Goal: Task Accomplishment & Management: Use online tool/utility

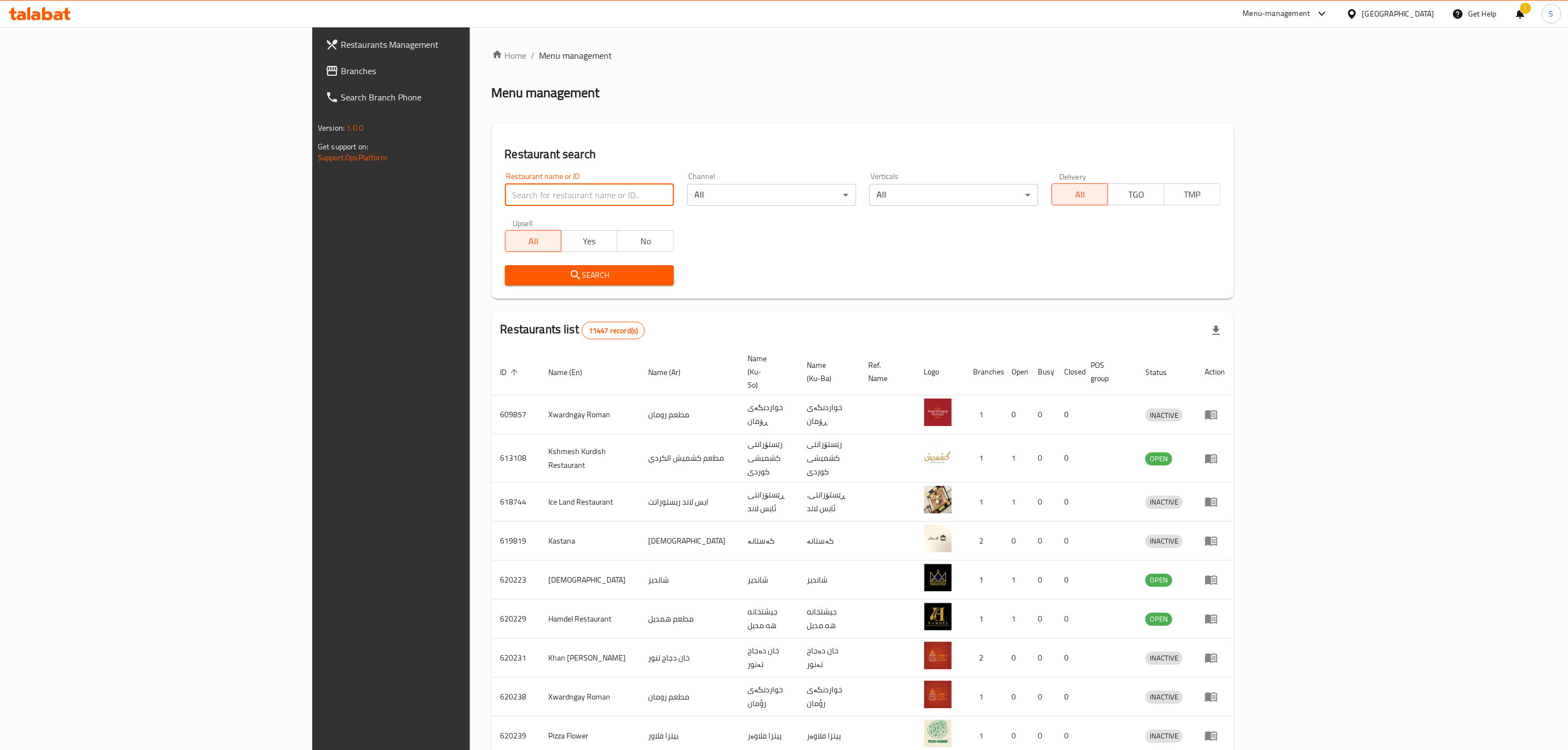
click at [505, 197] on input "search" at bounding box center [589, 195] width 169 height 22
click button "Search" at bounding box center [589, 275] width 169 height 21
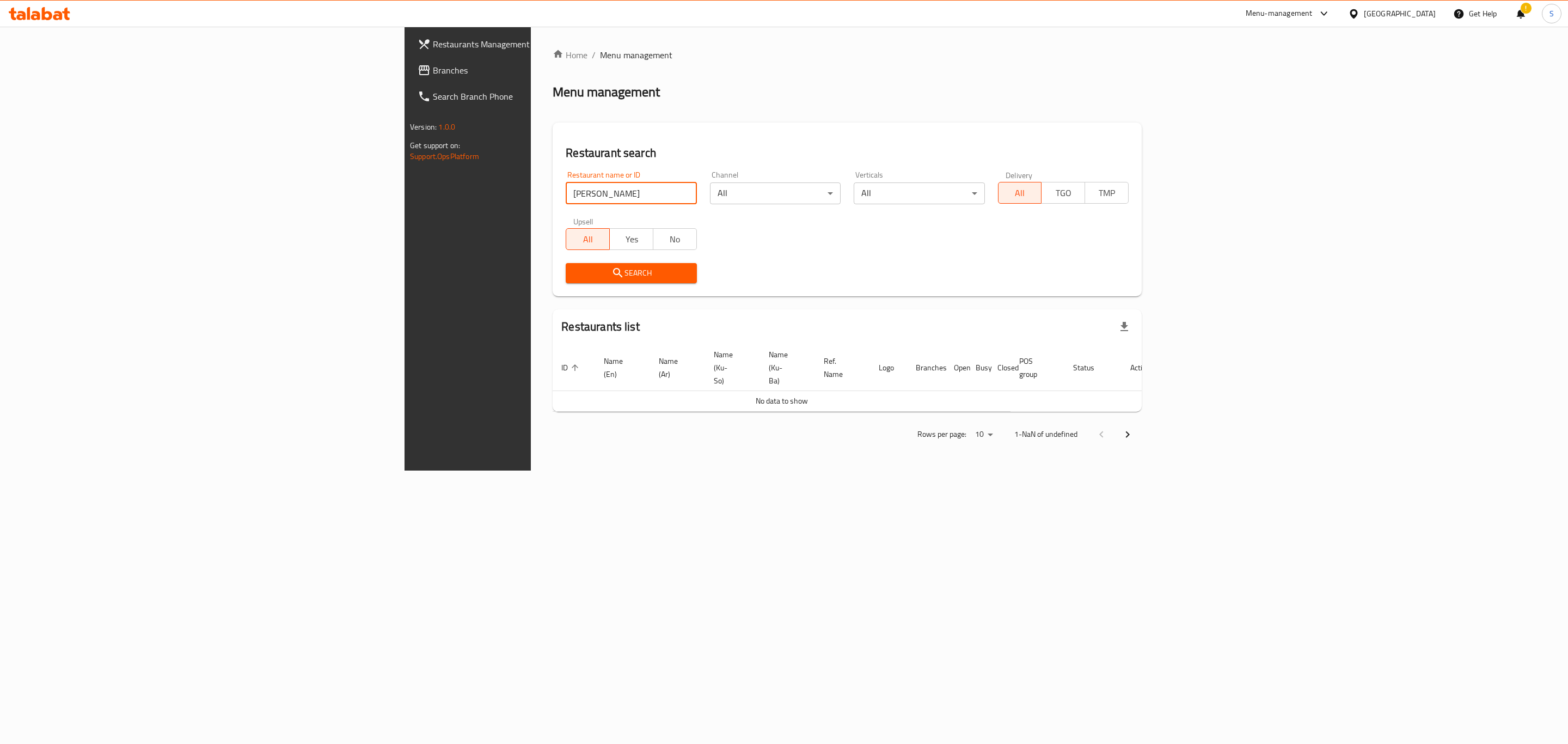
click at [566, 198] on input "coco cava" at bounding box center [631, 193] width 131 height 22
type input "coco cav"
click button "Search" at bounding box center [631, 273] width 131 height 20
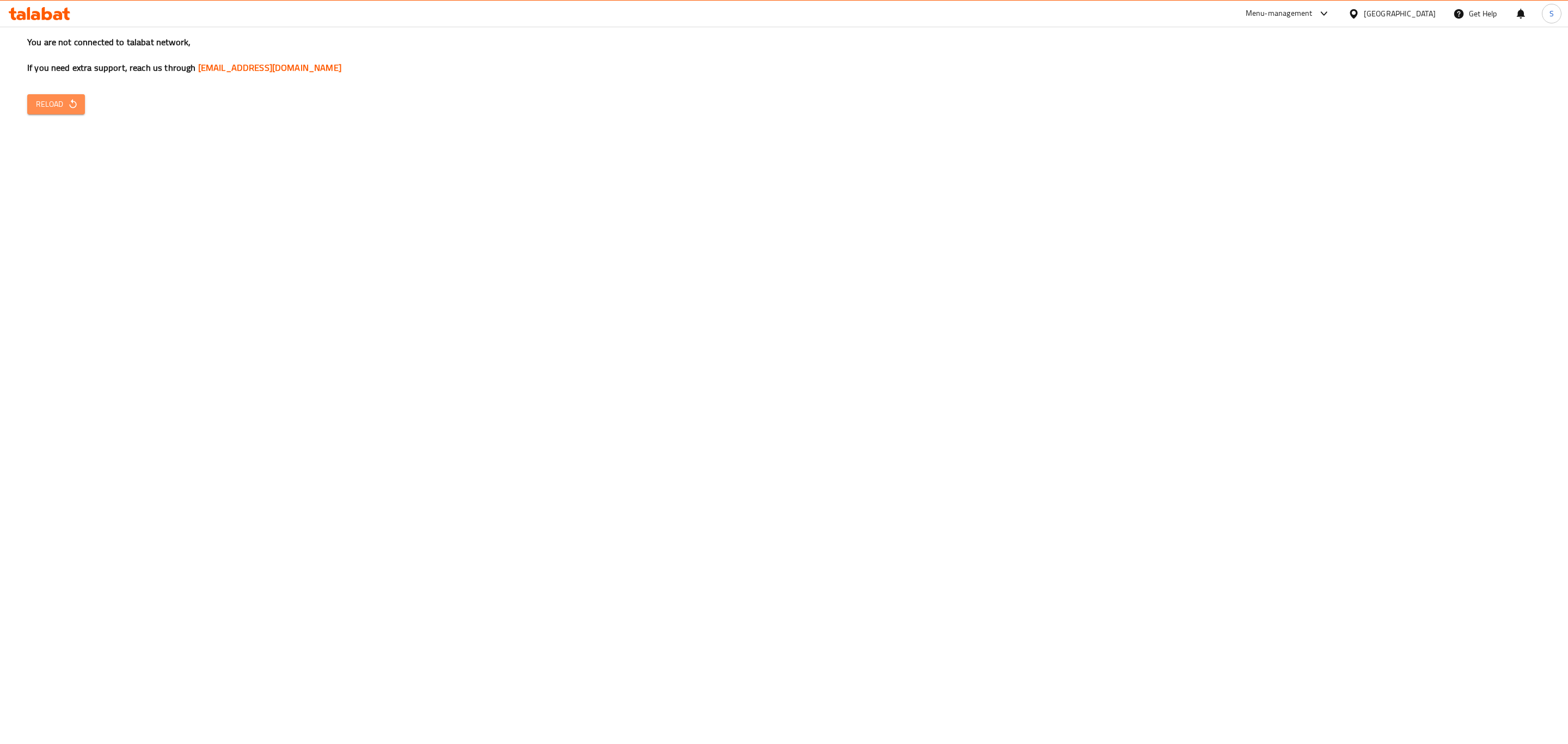
click at [61, 111] on button "Reload" at bounding box center [56, 104] width 58 height 20
click at [49, 108] on span "Reload" at bounding box center [56, 104] width 40 height 14
click at [49, 91] on div "You are not connected to talabat network, If you need extra support, reach us t…" at bounding box center [784, 372] width 1568 height 744
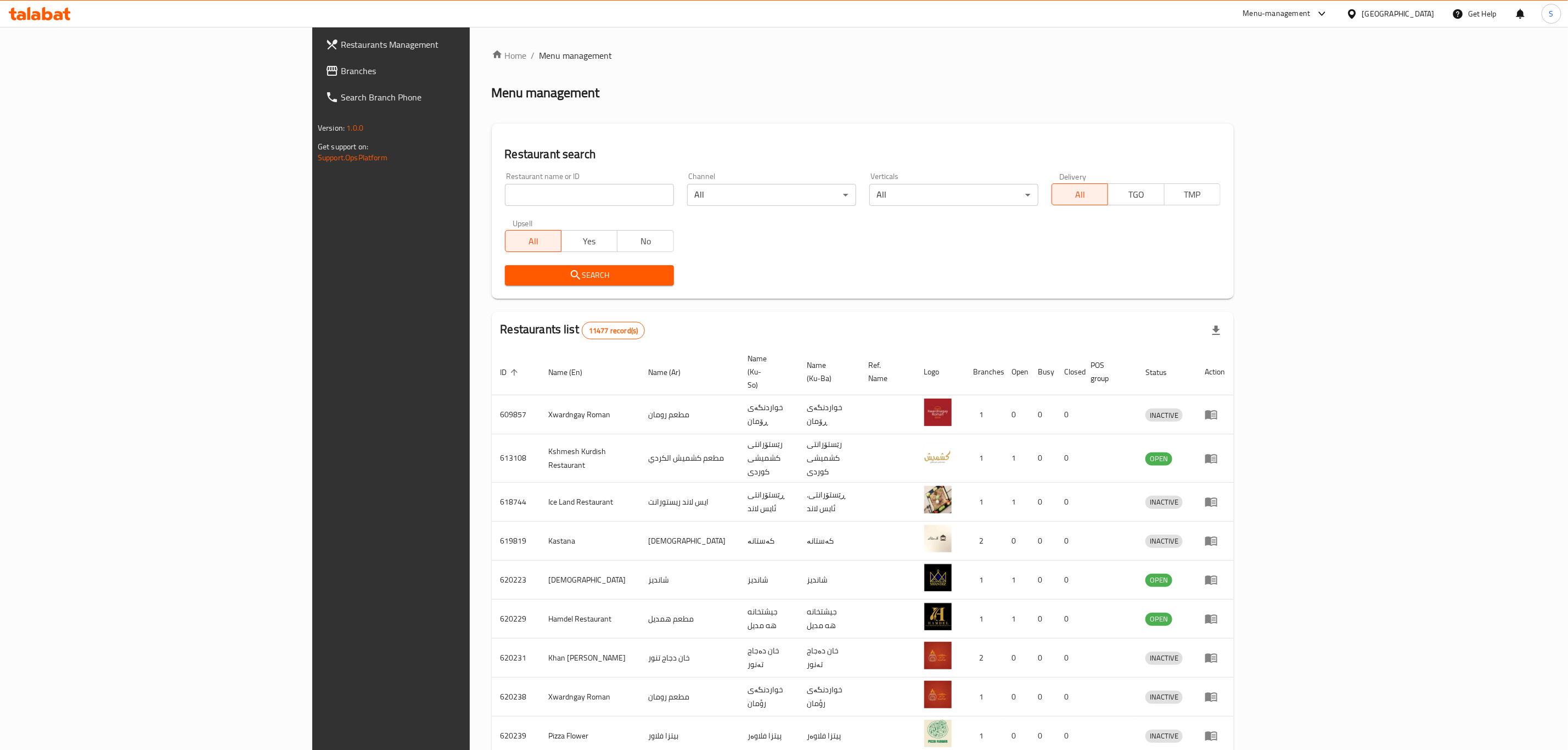
click at [675, 129] on div "Restaurant search Restaurant name or ID Restaurant name or ID Channel All ​ Ver…" at bounding box center [863, 211] width 742 height 175
click at [525, 188] on input "search" at bounding box center [589, 195] width 169 height 22
type input "[PERSON_NAME]"
click button "Search" at bounding box center [589, 275] width 169 height 21
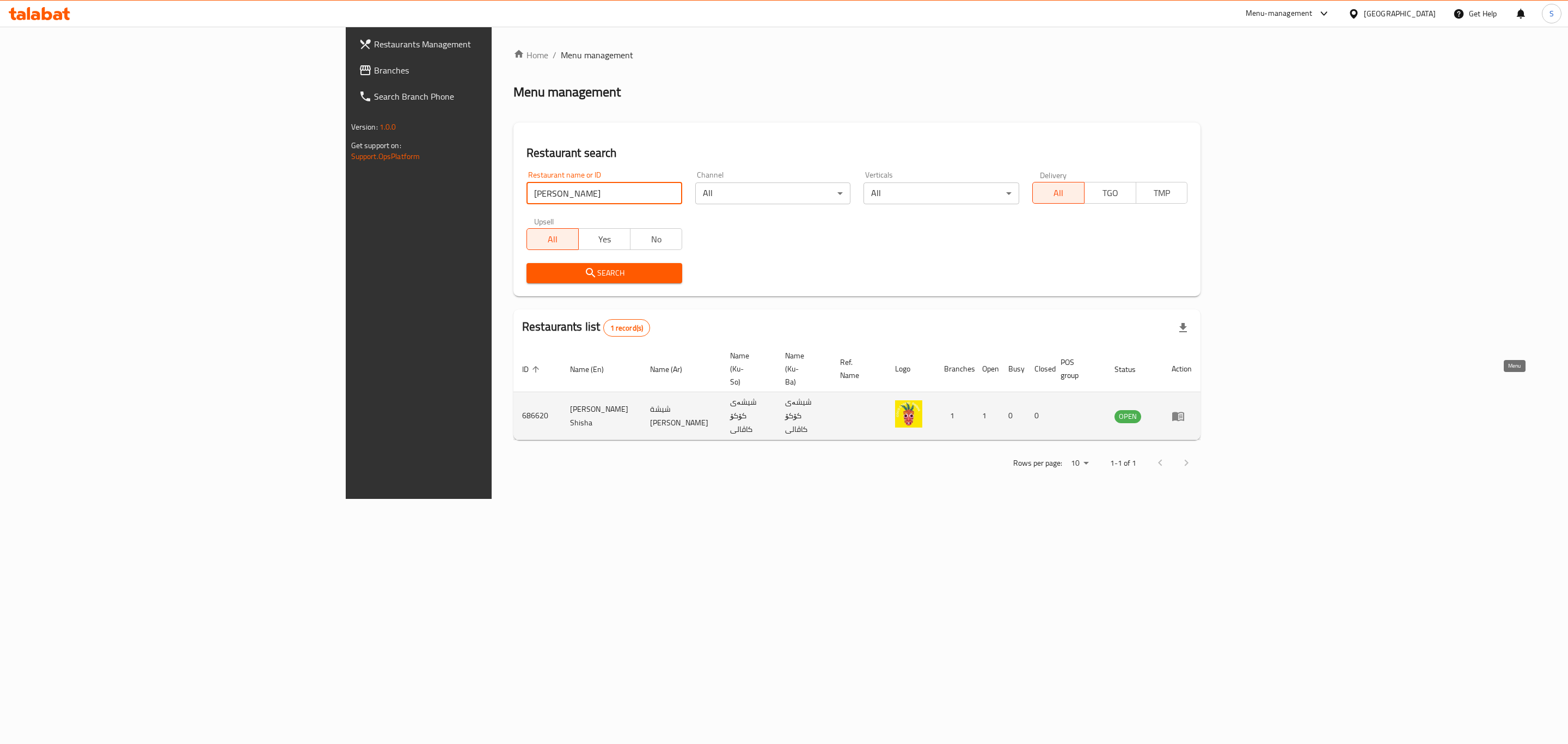
click at [1184, 412] on icon "enhanced table" at bounding box center [1178, 417] width 12 height 9
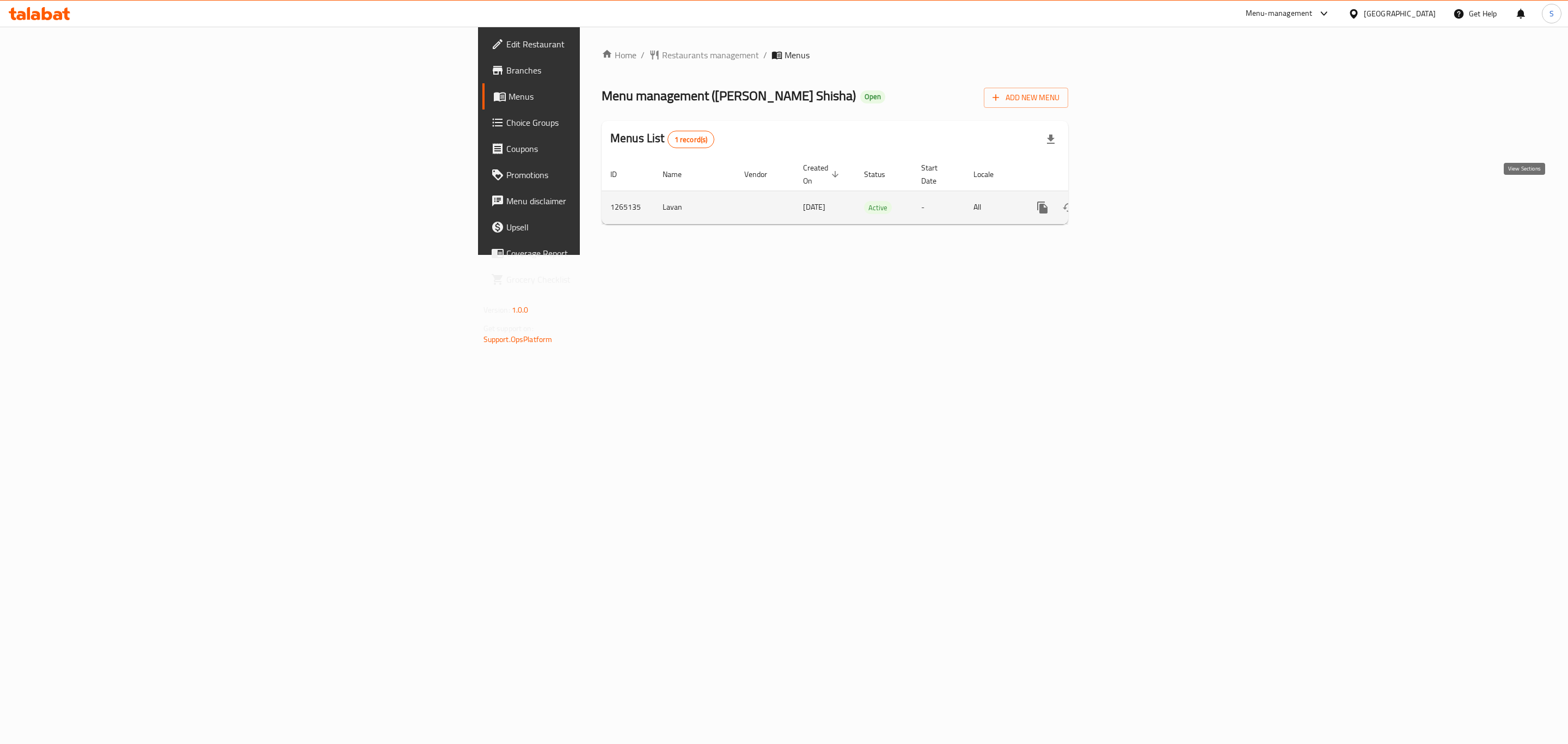
click at [1126, 202] on icon "enhanced table" at bounding box center [1121, 207] width 10 height 10
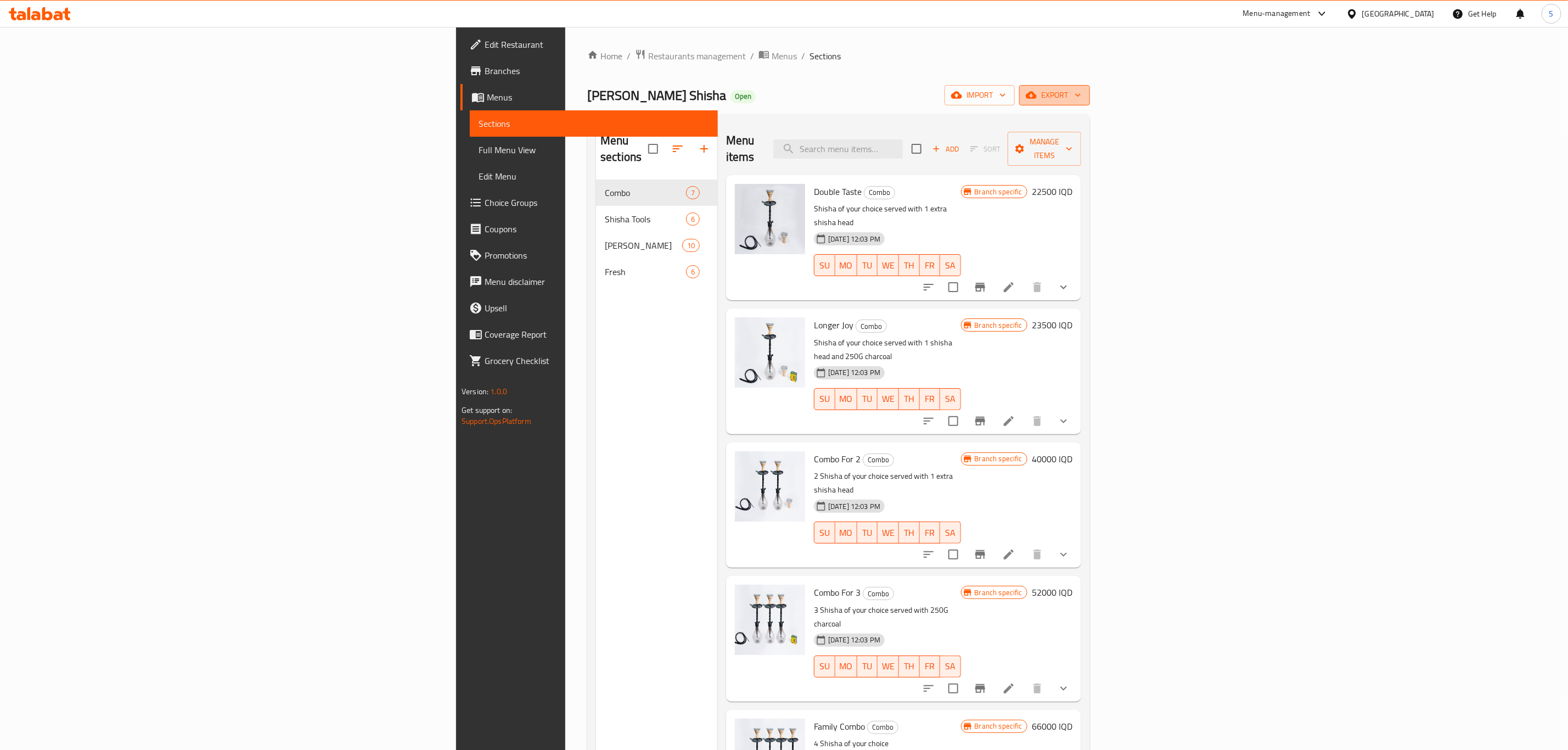
click at [1081, 96] on span "export" at bounding box center [1054, 95] width 53 height 14
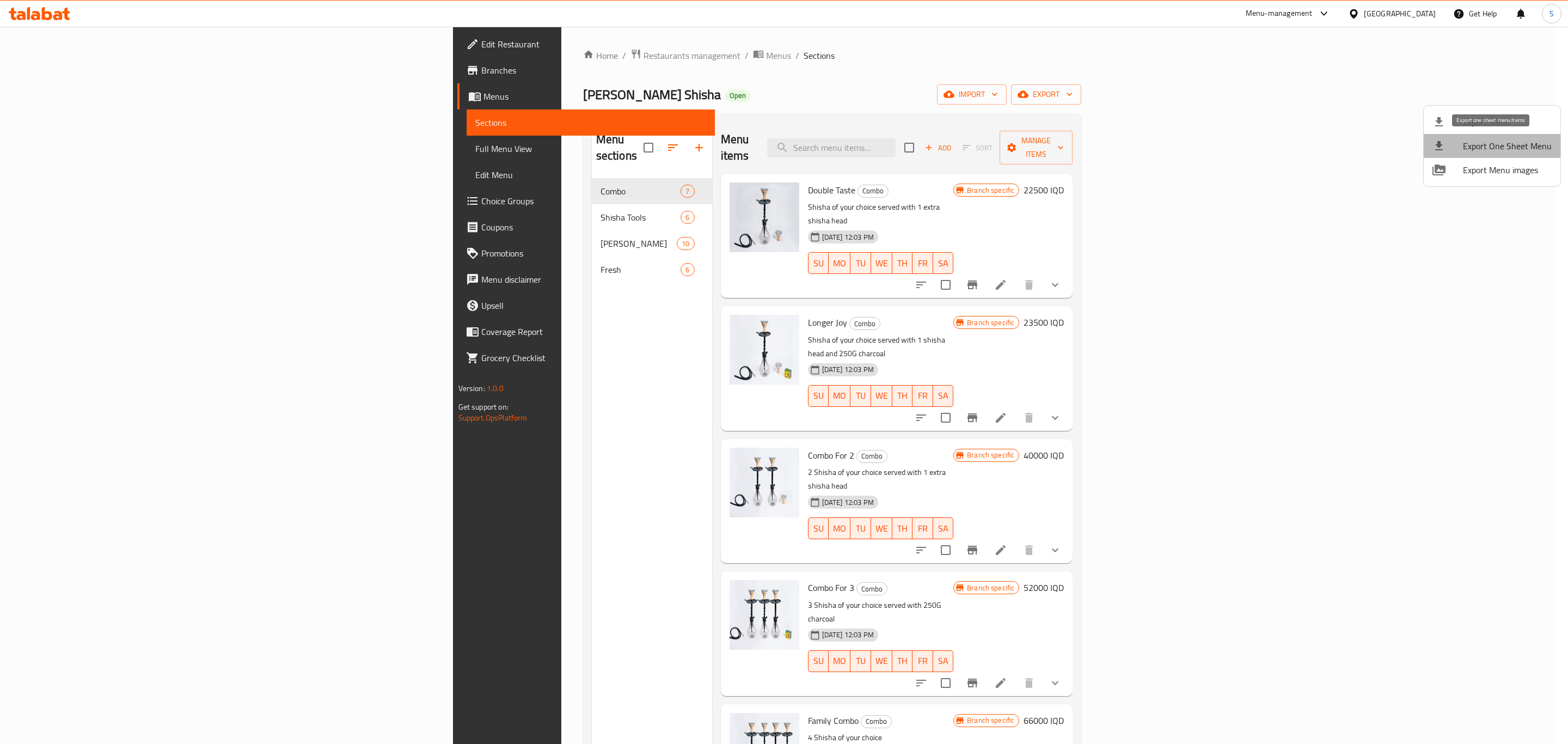
click at [1514, 146] on span "Export One Sheet Menu" at bounding box center [1507, 146] width 89 height 13
click at [1518, 119] on span "Export Menu" at bounding box center [1507, 122] width 89 height 13
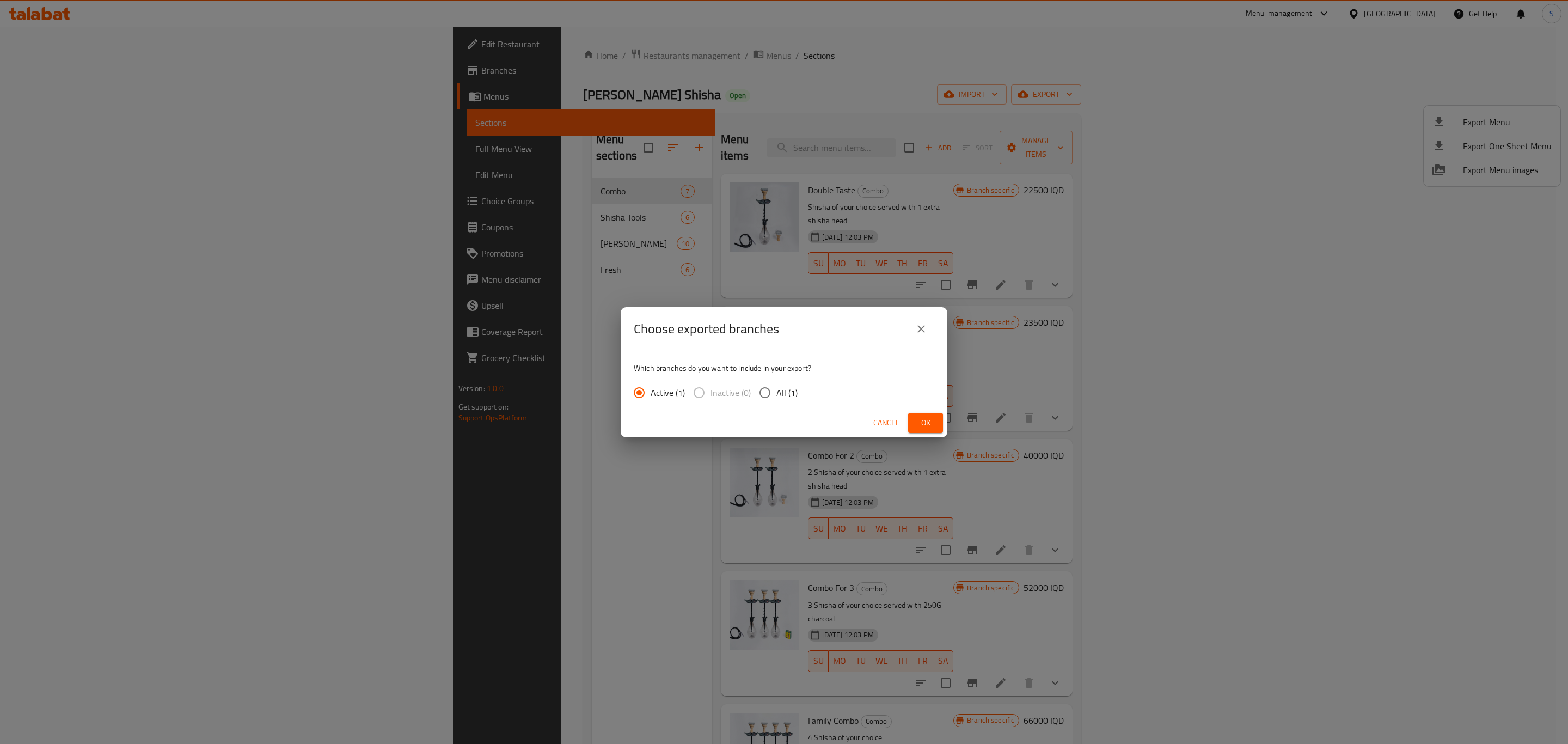
click at [774, 393] on input "All (1)" at bounding box center [765, 392] width 23 height 23
radio input "true"
click at [914, 421] on button "Ok" at bounding box center [925, 423] width 35 height 20
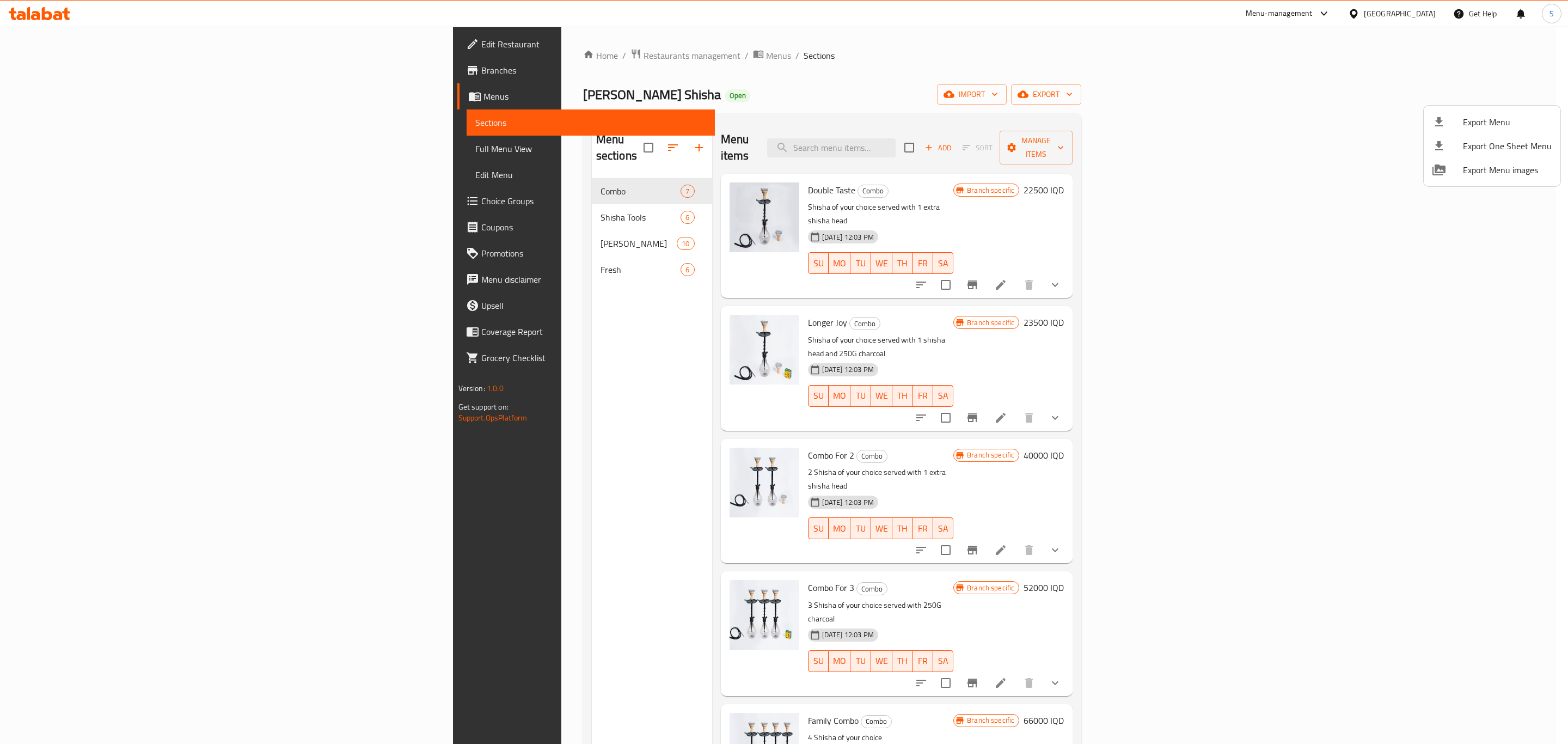
click at [411, 53] on div at bounding box center [784, 372] width 1568 height 744
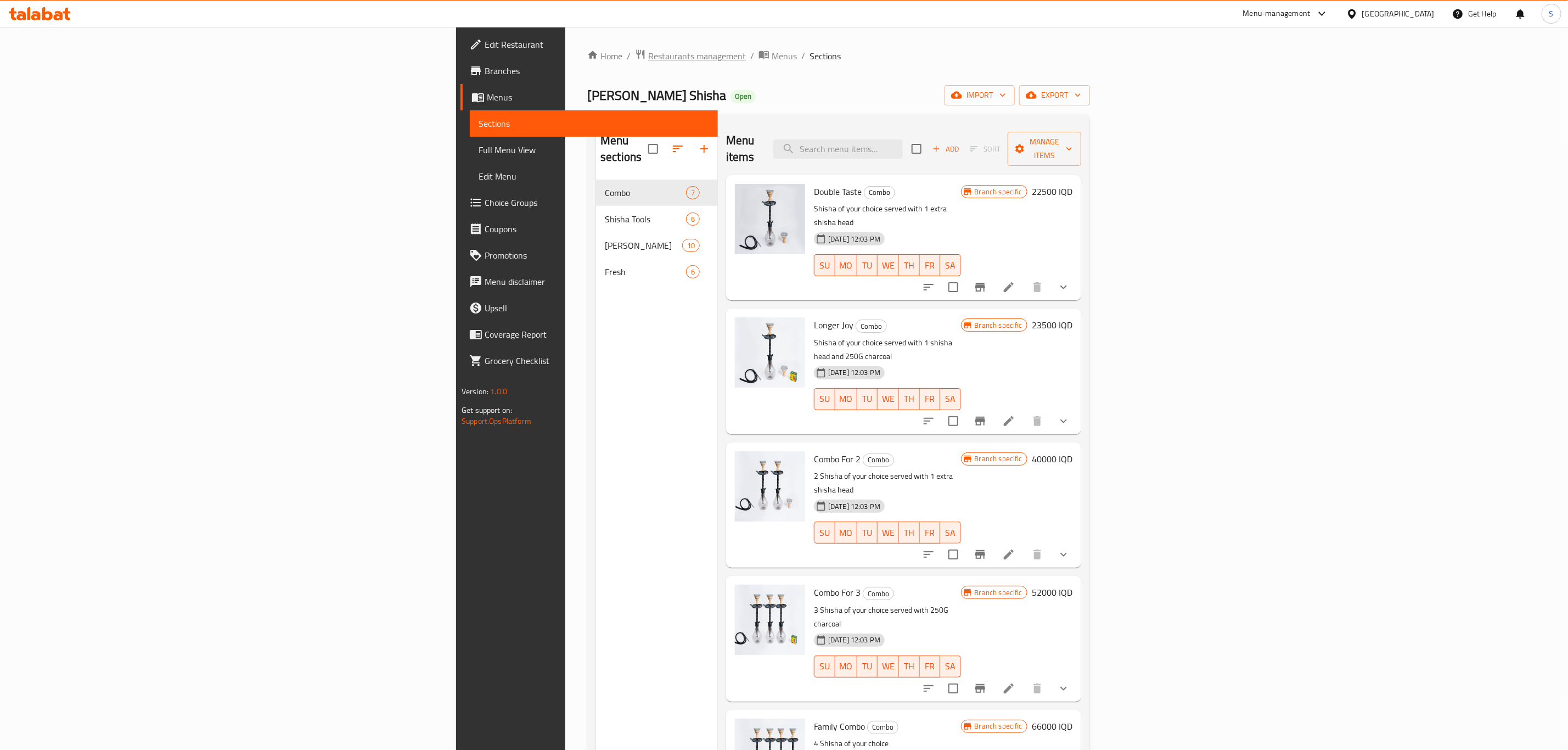
click at [648, 56] on span "Restaurants management" at bounding box center [697, 56] width 98 height 13
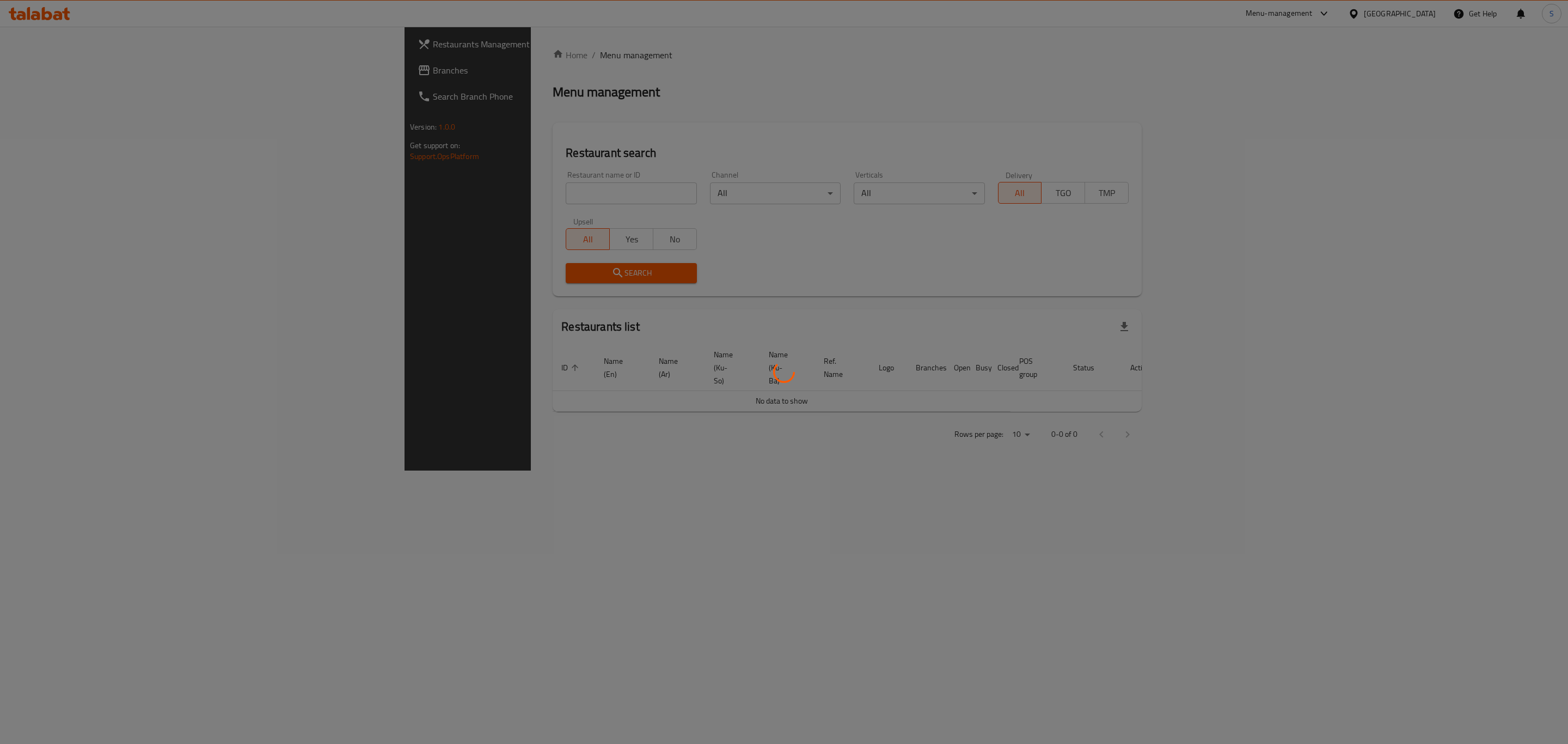
click at [478, 196] on div at bounding box center [784, 372] width 1568 height 744
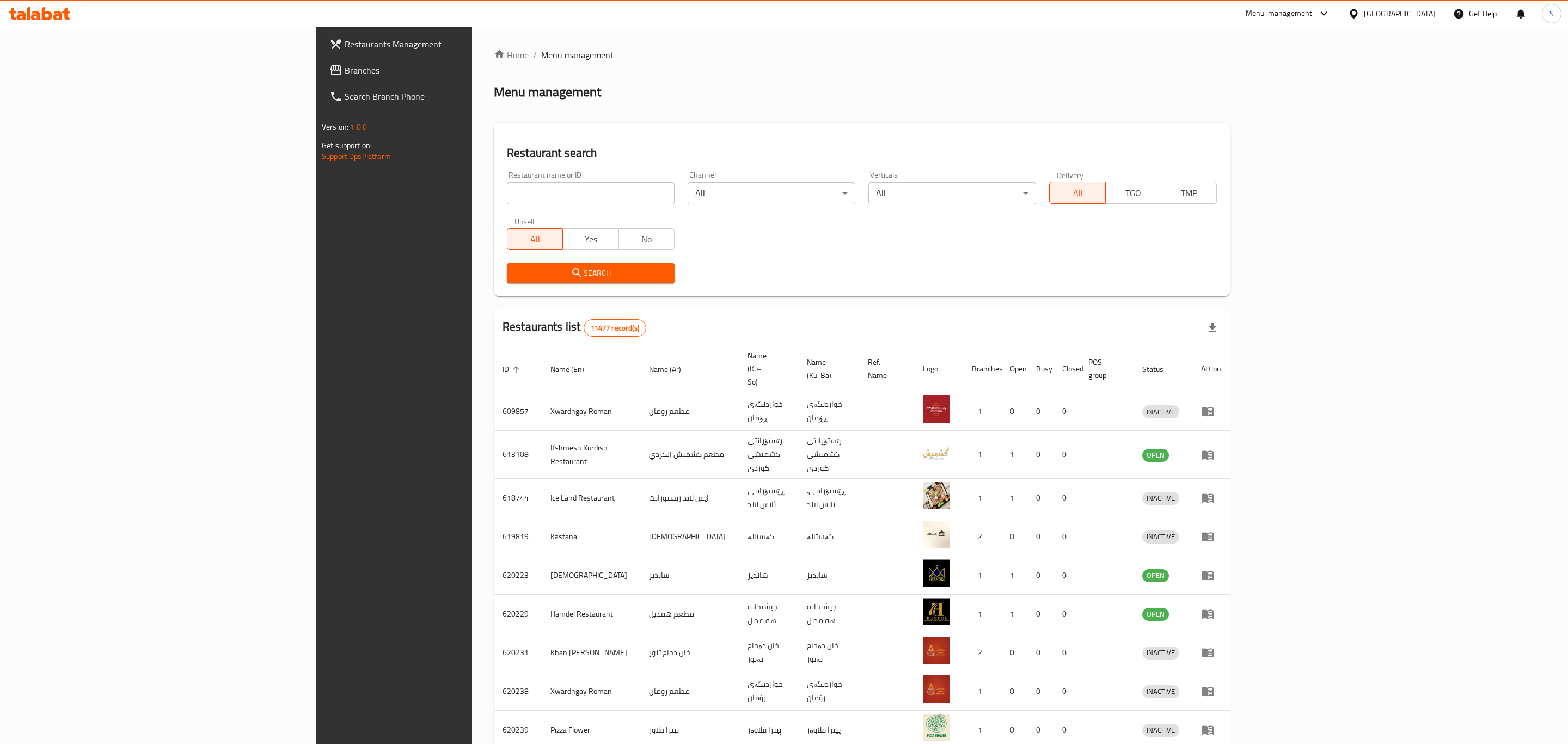
click at [478, 196] on div at bounding box center [784, 372] width 1568 height 744
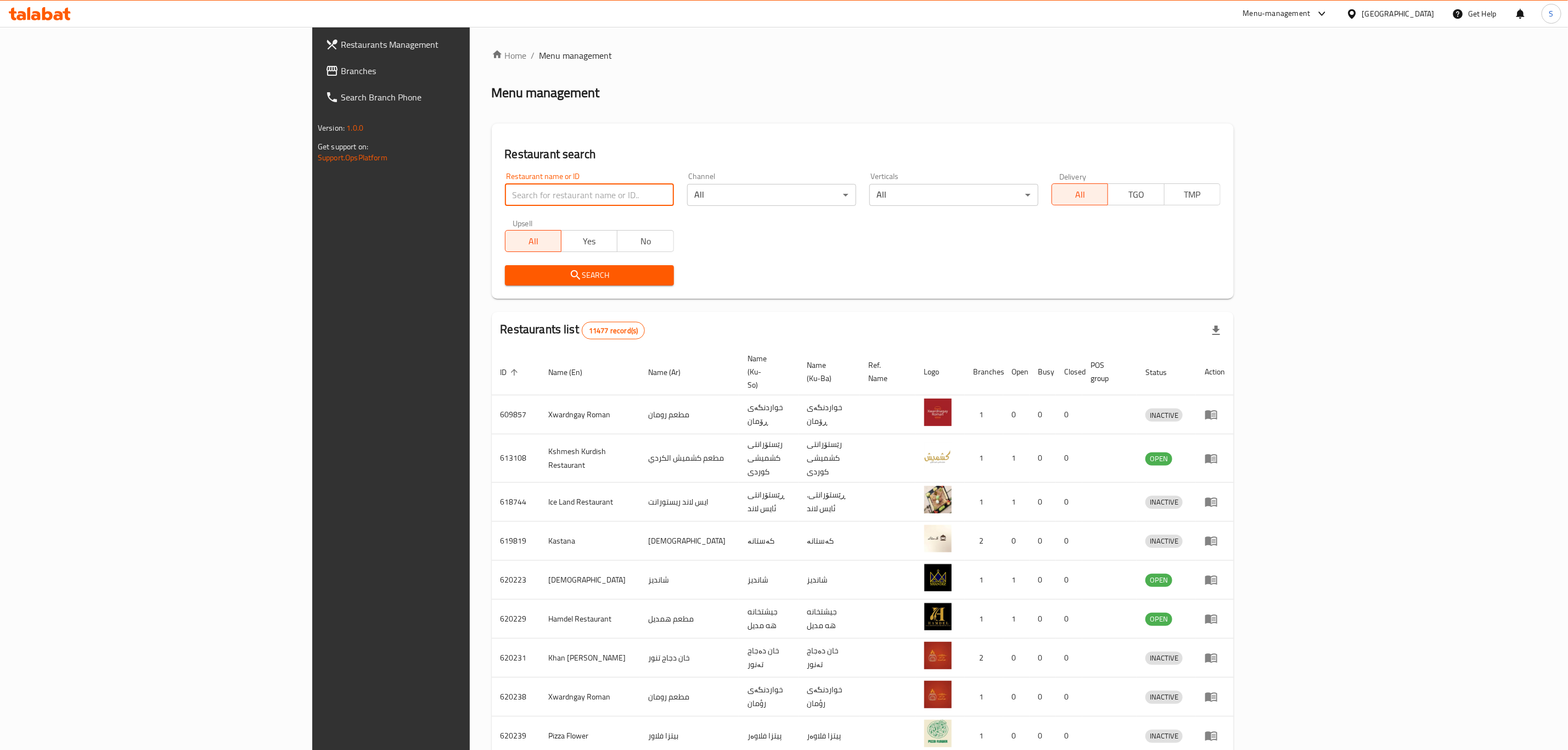
click at [505, 197] on input "search" at bounding box center [589, 195] width 169 height 22
type input "[PERSON_NAME]"
click button "Search" at bounding box center [589, 275] width 169 height 21
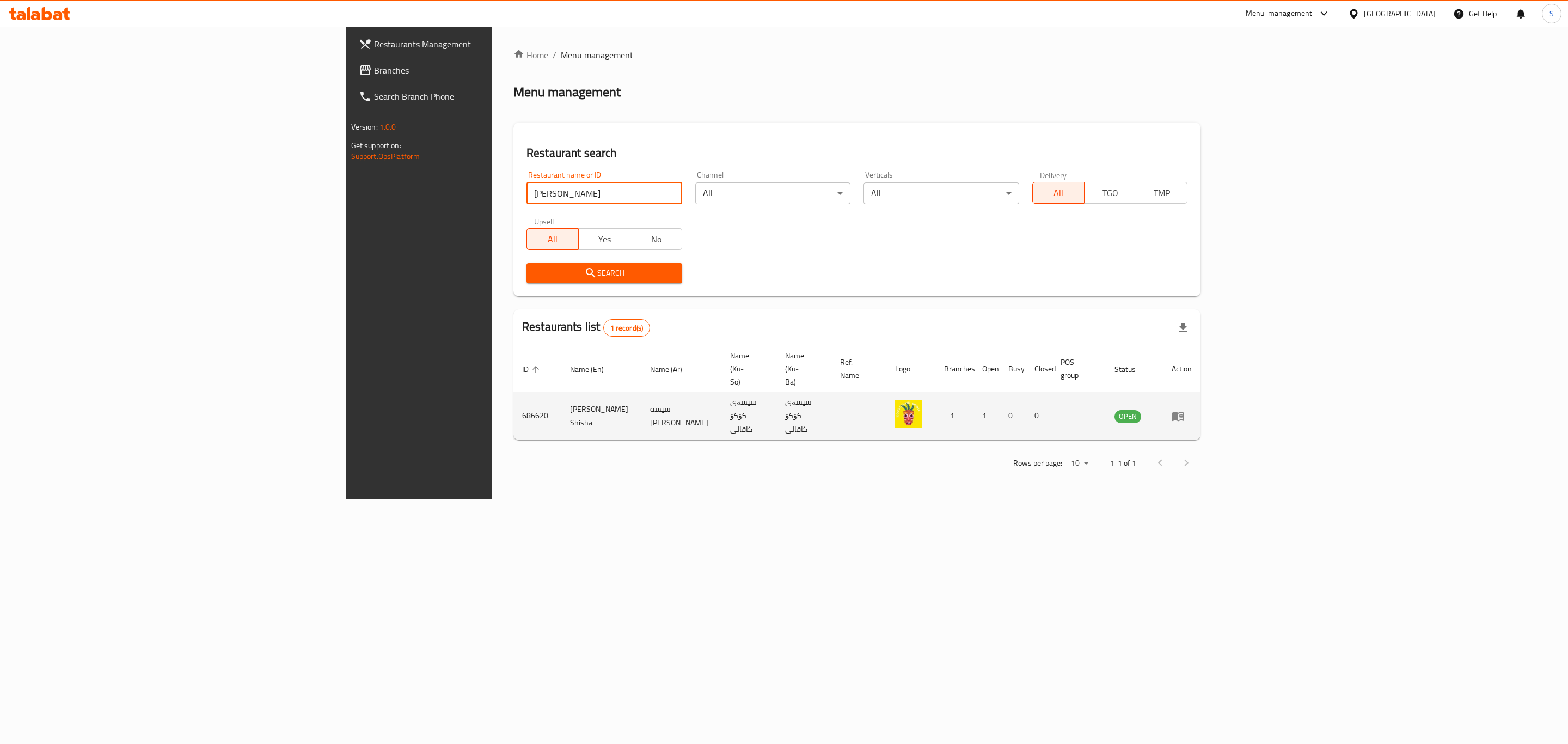
click at [514, 392] on td "686620" at bounding box center [537, 416] width 48 height 48
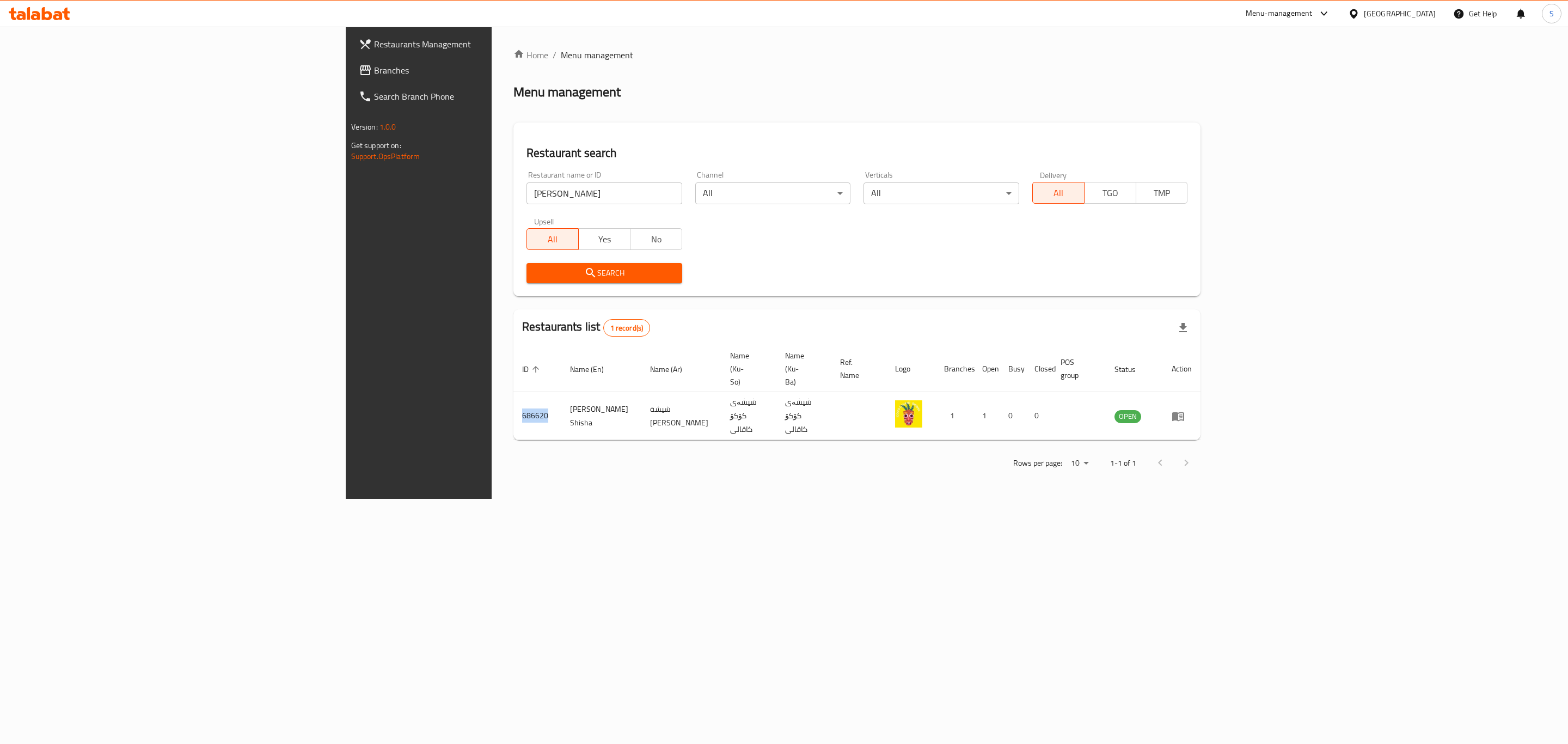
copy td "686620"
click at [1121, 499] on div "Home / Menu management Menu management Restaurant search Restaurant name or ID …" at bounding box center [857, 263] width 730 height 473
